Goal: Information Seeking & Learning: Learn about a topic

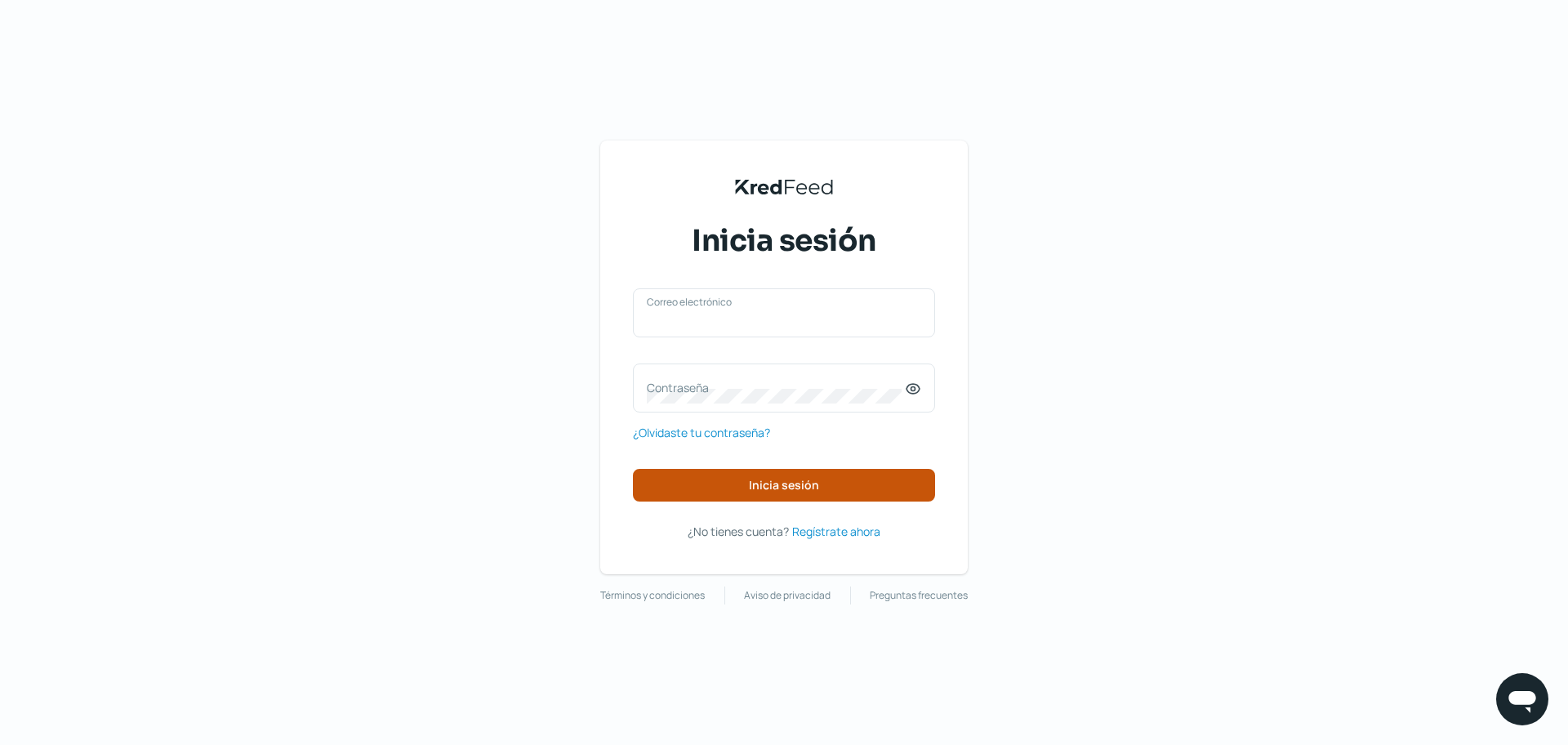
type input "[EMAIL_ADDRESS][DOMAIN_NAME]"
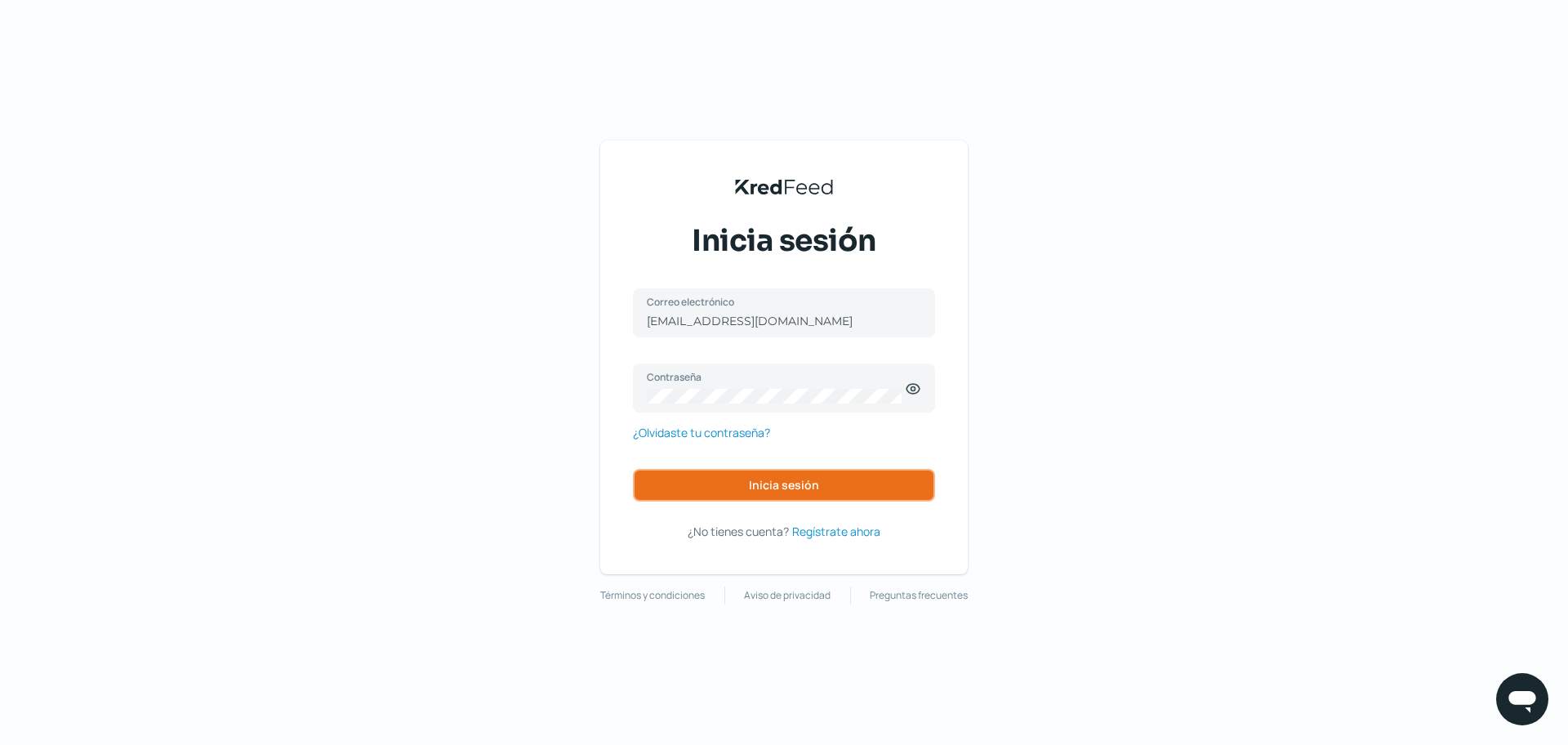
click at [807, 480] on span "Inicia sesión" at bounding box center [783, 485] width 70 height 12
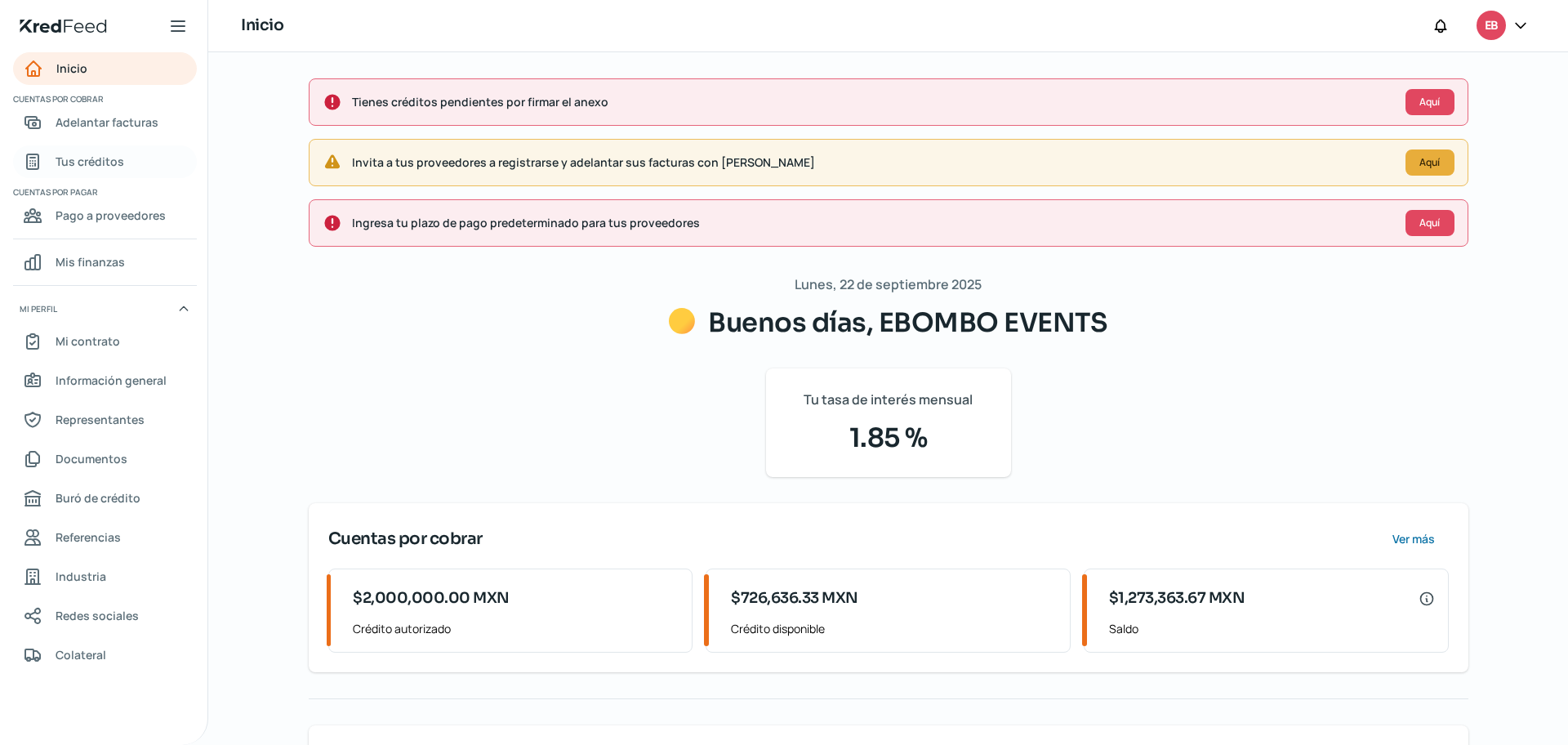
click at [104, 161] on span "Tus créditos" at bounding box center [90, 161] width 68 height 20
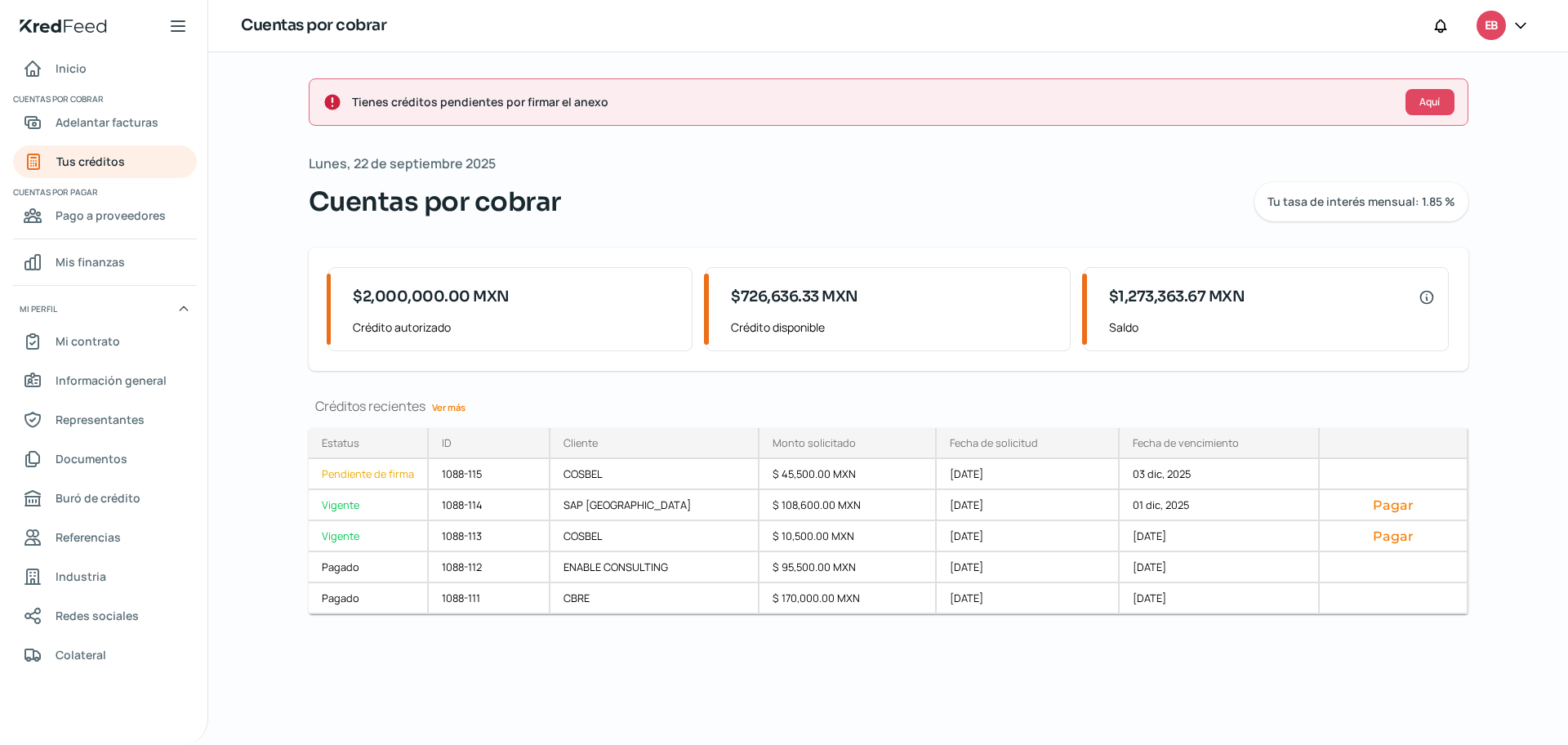
click at [450, 408] on link "Ver más" at bounding box center [448, 407] width 46 height 26
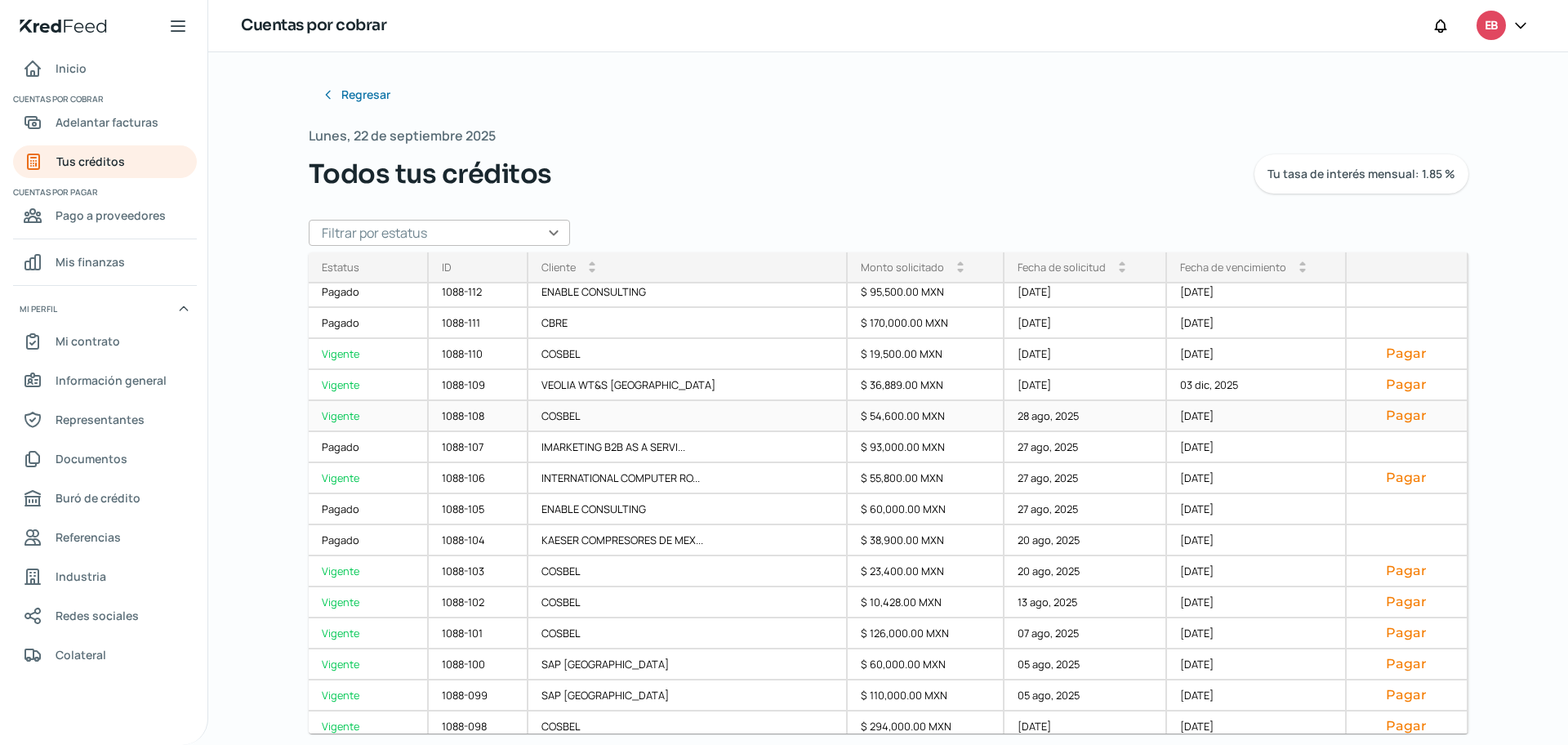
scroll to position [102, 0]
click at [580, 627] on div "COSBEL" at bounding box center [688, 630] width 320 height 31
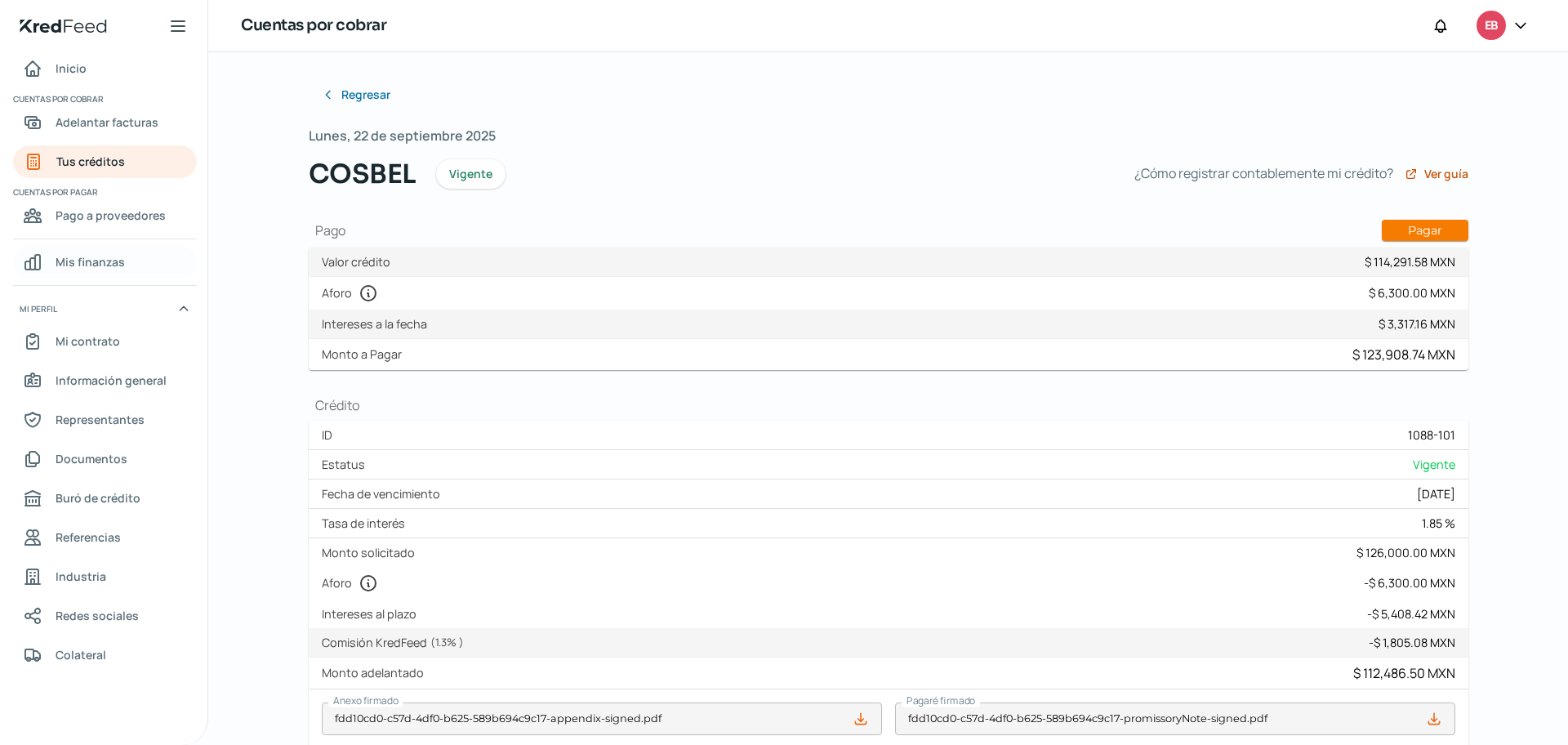
click at [79, 263] on span "Mis finanzas" at bounding box center [91, 261] width 69 height 20
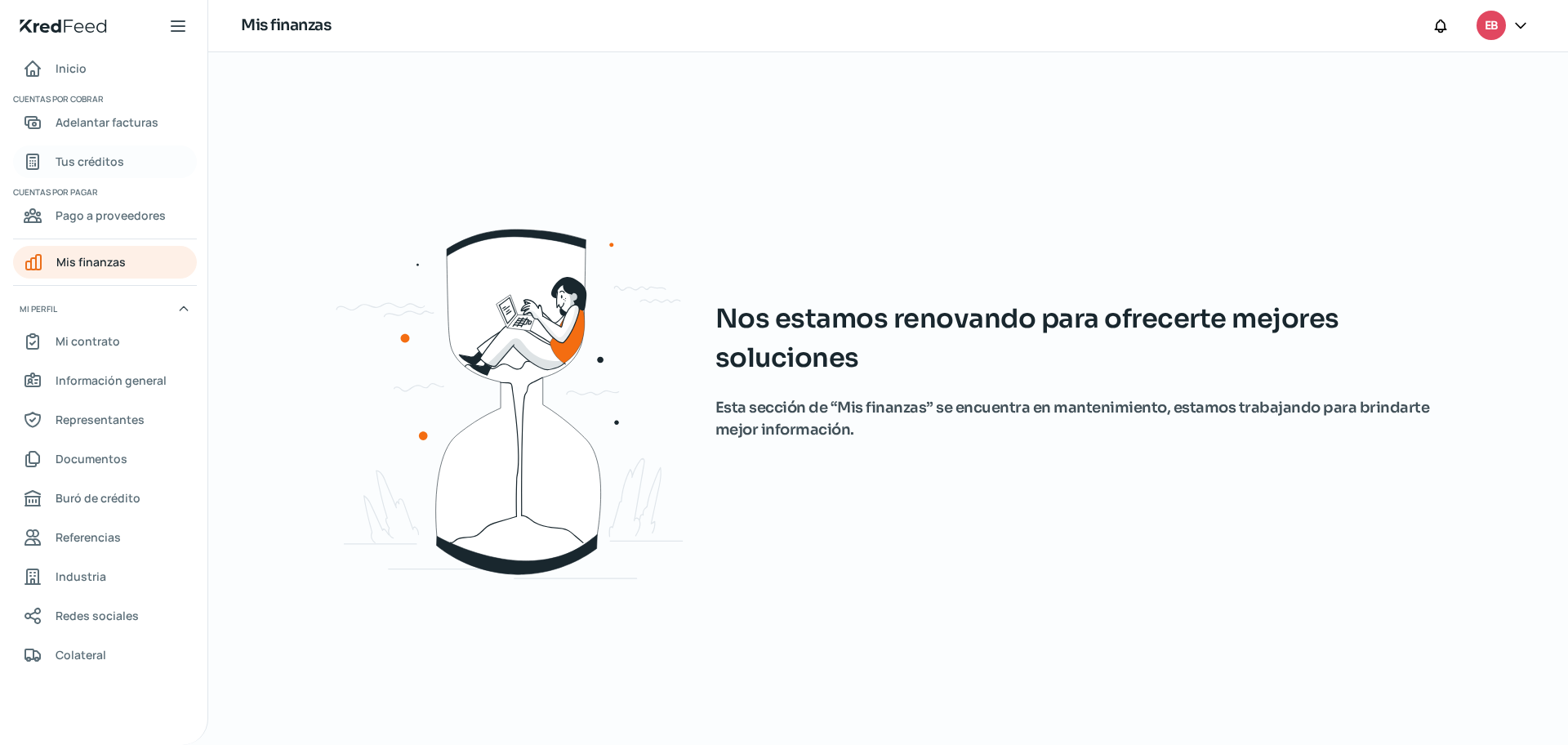
click at [84, 156] on span "Tus créditos" at bounding box center [90, 161] width 68 height 20
